Goal: Task Accomplishment & Management: Use online tool/utility

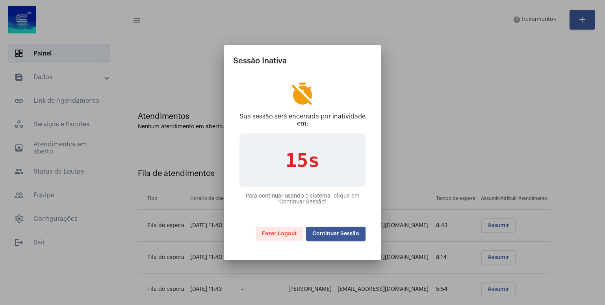
click at [335, 236] on span "Continuar Sessão" at bounding box center [335, 234] width 47 height 6
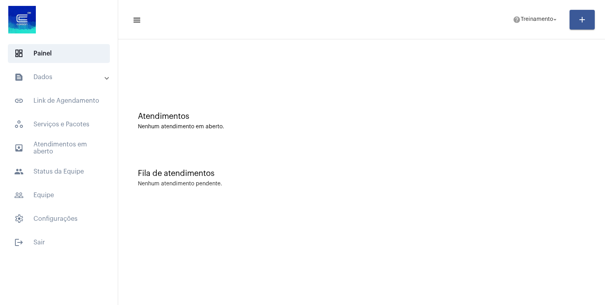
click at [251, 42] on div "Atendimentos Nenhum atendimento em aberto. Fila de atendimentos Nenhum atendime…" at bounding box center [361, 122] width 487 height 167
